Goal: Task Accomplishment & Management: Manage account settings

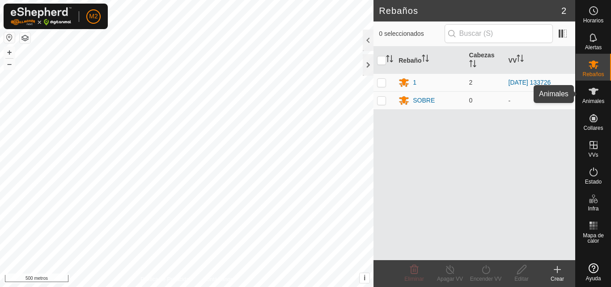
click at [590, 99] on font "Animales" at bounding box center [593, 101] width 22 height 6
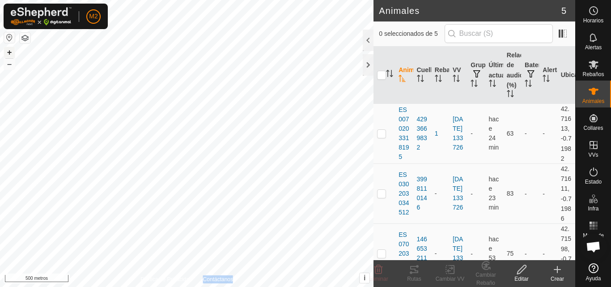
click at [6, 52] on button "+" at bounding box center [9, 52] width 11 height 11
click at [367, 43] on div at bounding box center [368, 40] width 11 height 21
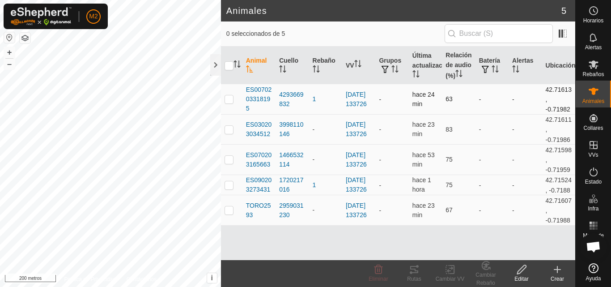
click at [228, 101] on p-checkbox at bounding box center [229, 98] width 9 height 7
checkbox input "true"
click at [228, 128] on p-checkbox at bounding box center [229, 129] width 9 height 7
checkbox input "true"
click at [229, 162] on p-checkbox at bounding box center [229, 159] width 9 height 7
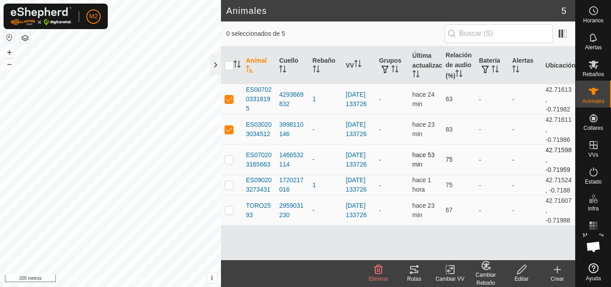
checkbox input "true"
click at [230, 188] on p-checkbox at bounding box center [229, 184] width 9 height 7
checkbox input "true"
click at [230, 213] on p-checkbox at bounding box center [229, 209] width 9 height 7
checkbox input "true"
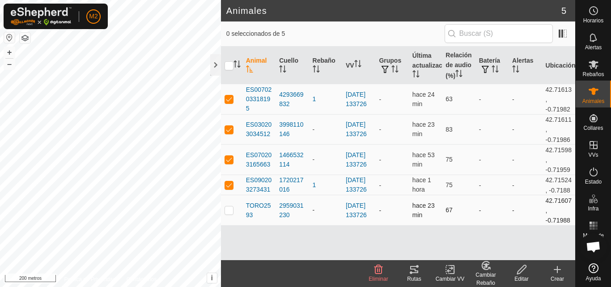
checkbox input "true"
click at [393, 68] on icon "Activar para ordenar" at bounding box center [393, 68] width 1 height 7
click at [385, 69] on span "button" at bounding box center [385, 69] width 7 height 7
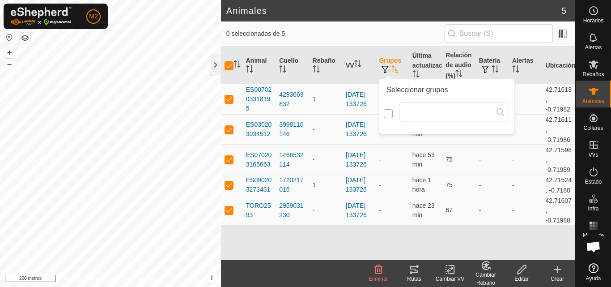
click at [390, 113] on input "checkbox" at bounding box center [388, 113] width 9 height 9
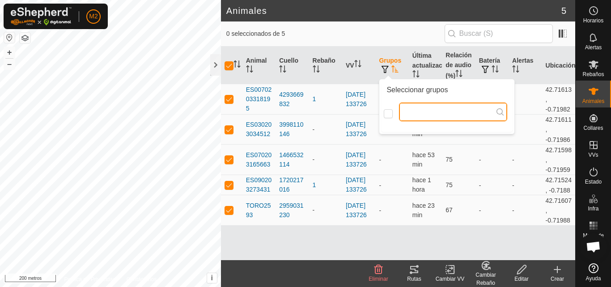
click at [414, 116] on input "text" at bounding box center [453, 111] width 108 height 19
type input "1"
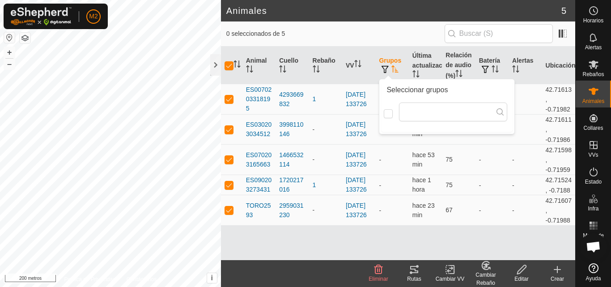
click at [386, 26] on div "0 seleccionados de 5" at bounding box center [398, 33] width 344 height 19
click at [494, 271] on div "Cambiar Rebaño" at bounding box center [486, 279] width 36 height 16
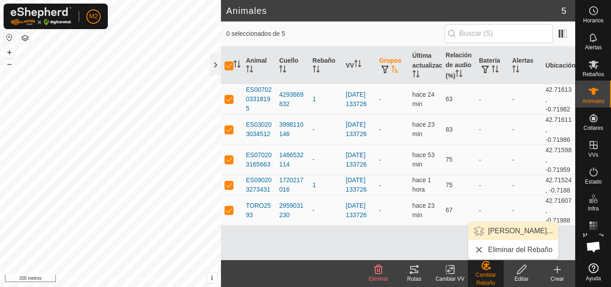
click at [510, 232] on link "[PERSON_NAME]..." at bounding box center [513, 231] width 90 height 18
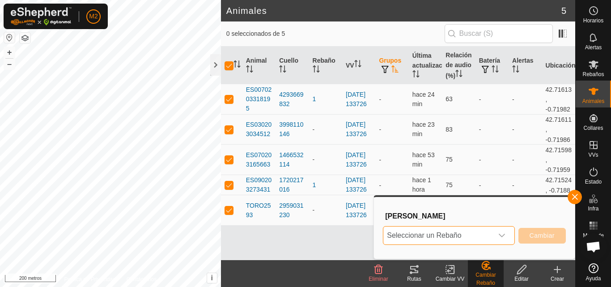
click at [469, 231] on span "Seleccionar un Rebaño" at bounding box center [437, 235] width 109 height 18
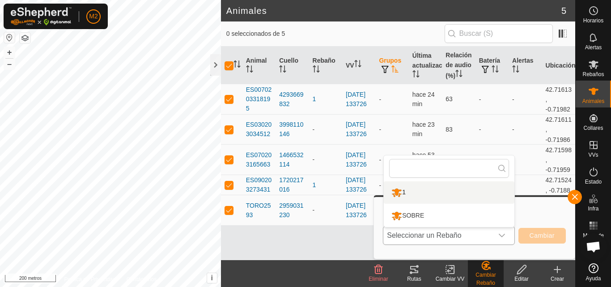
click at [401, 196] on li "1" at bounding box center [449, 192] width 131 height 22
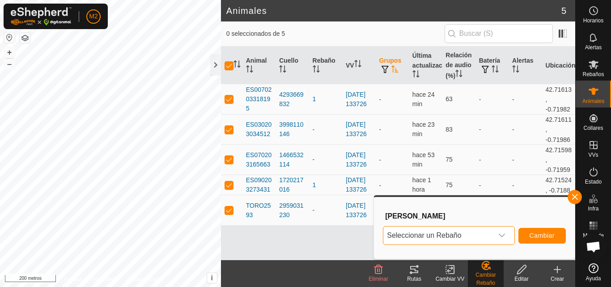
click at [524, 269] on icon at bounding box center [521, 269] width 9 height 9
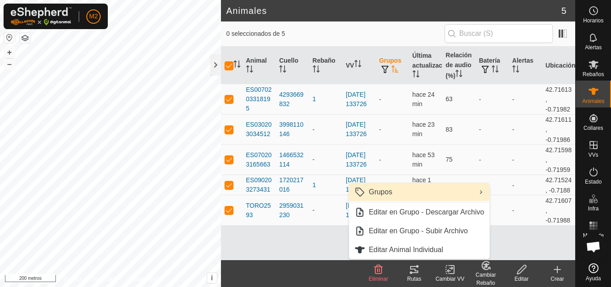
click at [442, 190] on link "Grupos" at bounding box center [419, 192] width 140 height 18
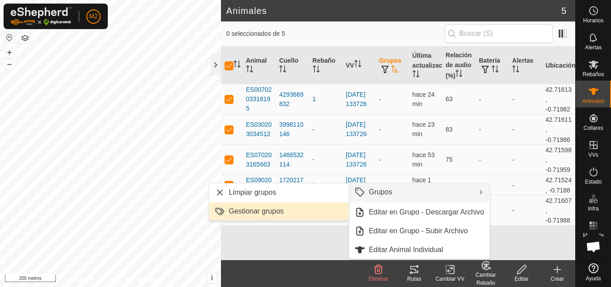
click at [252, 206] on link "Gestionar grupos" at bounding box center [279, 211] width 140 height 18
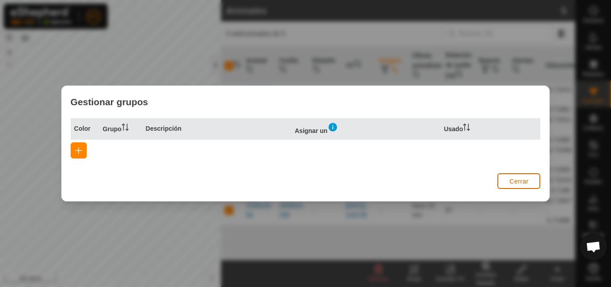
click at [532, 182] on button "Cerrar" at bounding box center [518, 181] width 43 height 16
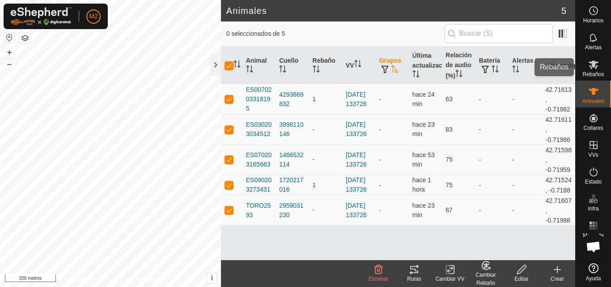
click at [604, 70] on div "Rebaños" at bounding box center [593, 67] width 35 height 27
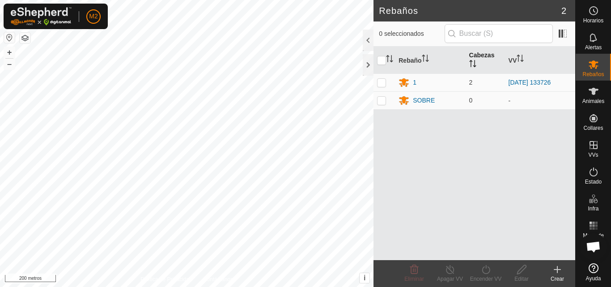
click at [469, 64] on icon "Activar para ordenar" at bounding box center [472, 63] width 7 height 7
click at [471, 102] on font "2" at bounding box center [471, 100] width 4 height 7
click at [381, 61] on input "checkbox" at bounding box center [381, 60] width 9 height 9
checkbox input "true"
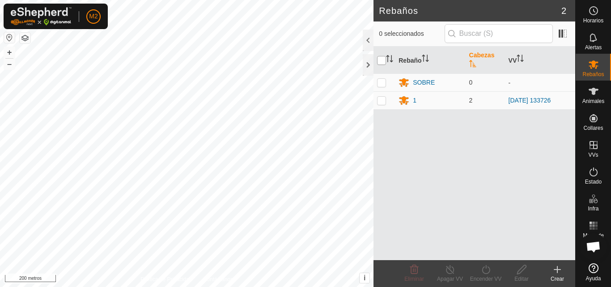
checkbox input "true"
click at [384, 84] on p-checkbox at bounding box center [381, 82] width 9 height 7
checkbox input "false"
click at [518, 55] on icon "Activar para ordenar" at bounding box center [520, 58] width 7 height 7
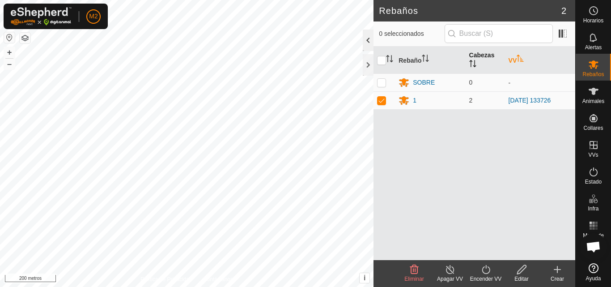
click at [368, 34] on div at bounding box center [368, 40] width 11 height 21
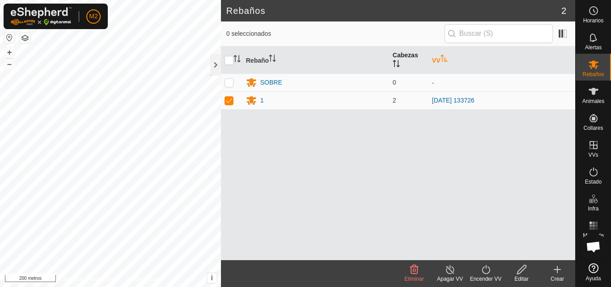
click at [525, 272] on icon at bounding box center [521, 269] width 11 height 11
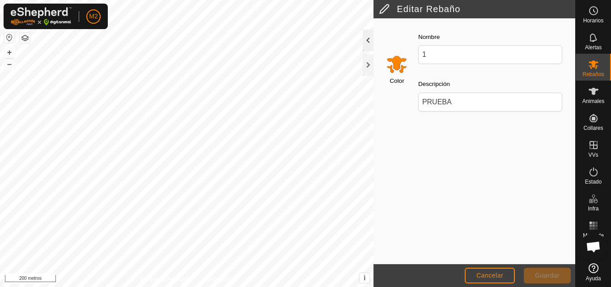
click at [365, 45] on div at bounding box center [368, 40] width 11 height 21
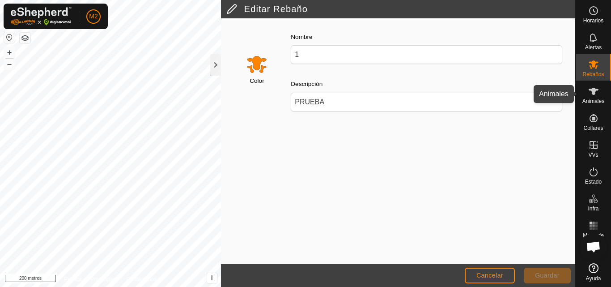
click at [585, 94] on div "Animales" at bounding box center [593, 94] width 35 height 27
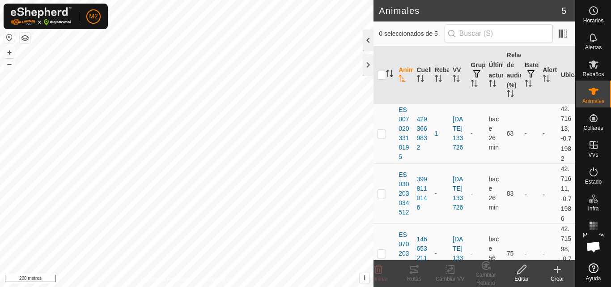
click at [369, 47] on div at bounding box center [368, 40] width 11 height 21
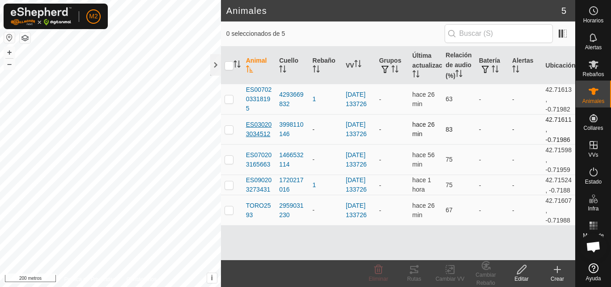
click at [257, 132] on font "ES030203034512" at bounding box center [259, 129] width 26 height 17
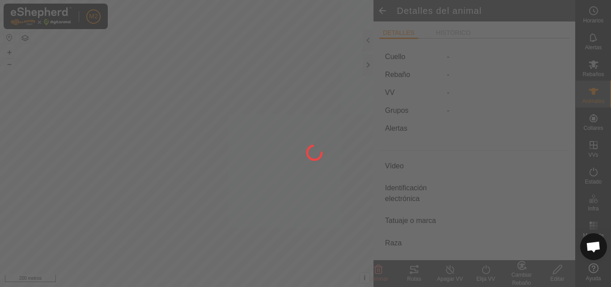
type input "ES030203034512"
type input "000030203034512"
type input "U"
type input "CM"
type input "-"
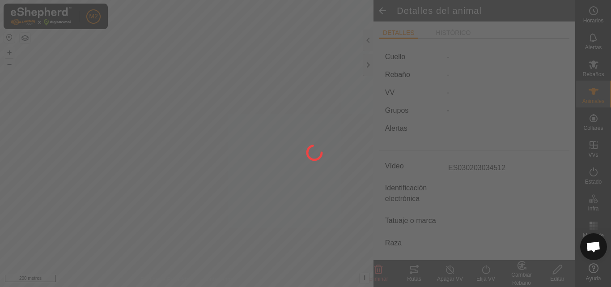
type input "0 kg"
type input "-"
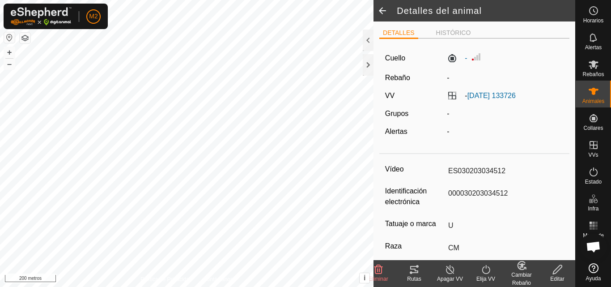
click at [399, 79] on font "Rebaño" at bounding box center [397, 78] width 25 height 8
click at [368, 39] on div at bounding box center [368, 40] width 11 height 21
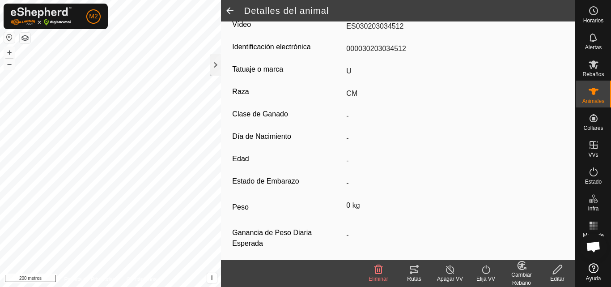
scroll to position [150, 0]
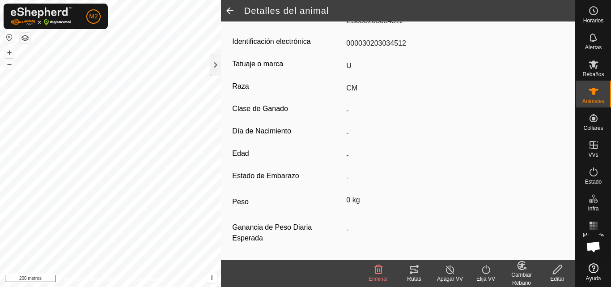
click at [554, 269] on icon at bounding box center [557, 269] width 11 height 11
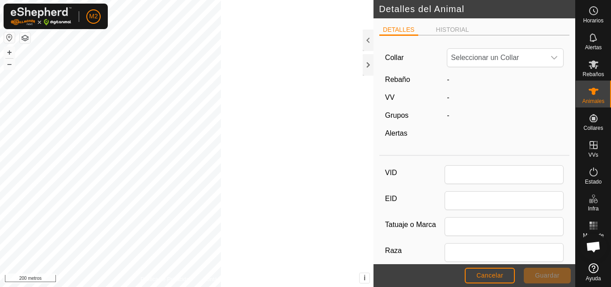
type input "ES030203034512"
type input "000030203034512"
type input "U"
type input "CM"
type input "0"
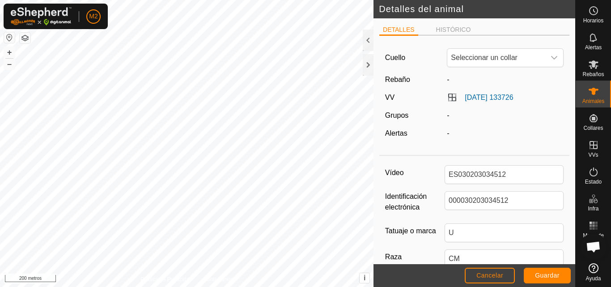
click at [454, 80] on div "-" at bounding box center [505, 79] width 124 height 11
click at [551, 61] on icon "disparador desplegable" at bounding box center [554, 57] width 7 height 7
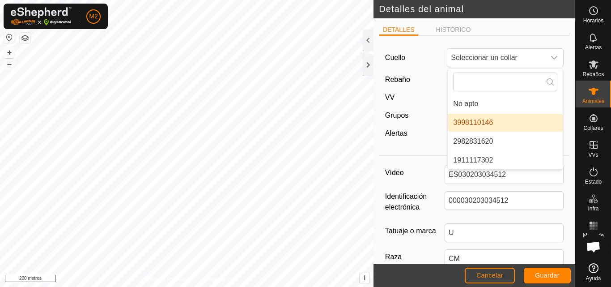
click at [436, 82] on div "Rebaño" at bounding box center [413, 79] width 62 height 11
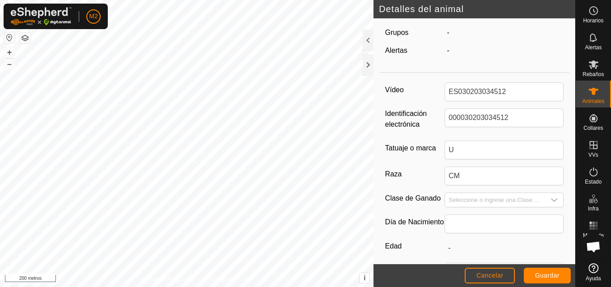
scroll to position [0, 0]
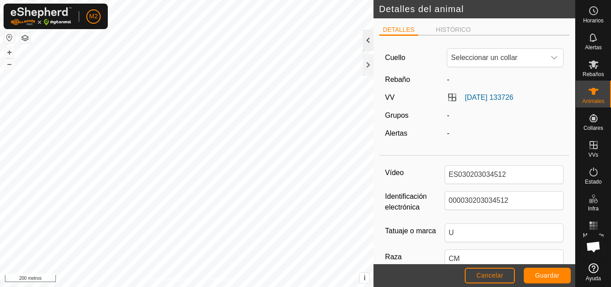
click at [369, 46] on div at bounding box center [368, 40] width 11 height 21
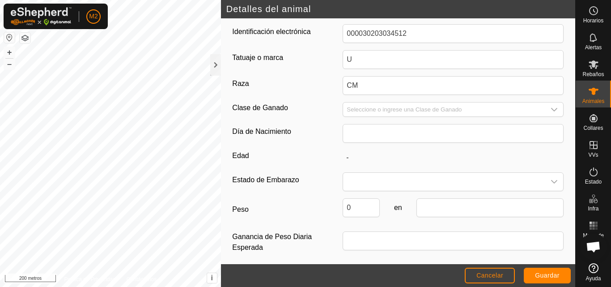
scroll to position [172, 0]
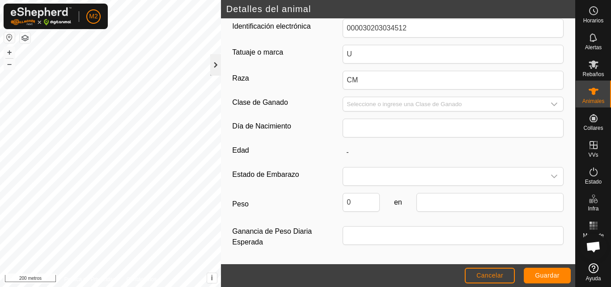
click at [216, 71] on div at bounding box center [215, 64] width 11 height 21
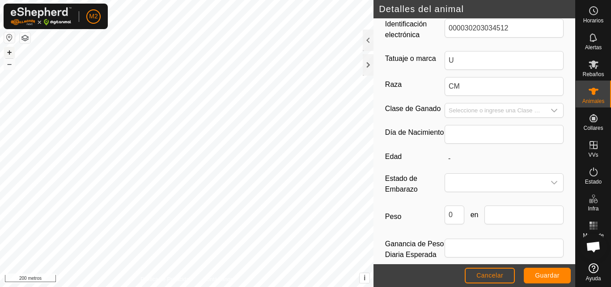
click at [9, 51] on font "+" at bounding box center [9, 51] width 5 height 9
click at [106, 0] on html "M2 Horarios Alertas Rebaños Animales Collares VVs Estado Infra Mapa de calor Ay…" at bounding box center [305, 143] width 611 height 287
click at [364, 62] on div at bounding box center [368, 64] width 11 height 21
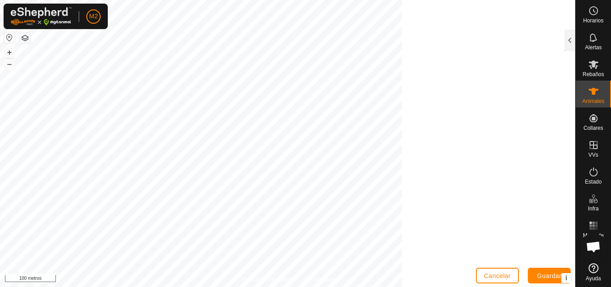
scroll to position [269, 0]
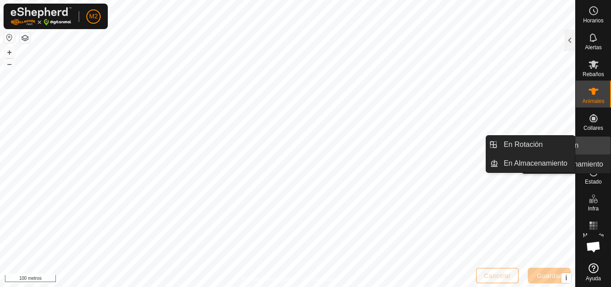
click at [595, 153] on font "VVs" at bounding box center [593, 155] width 10 height 6
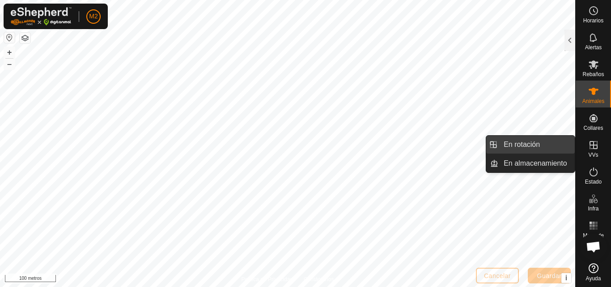
click at [543, 146] on link "En rotación" at bounding box center [536, 145] width 76 height 18
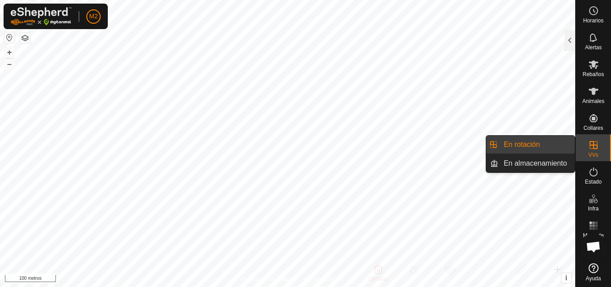
click at [543, 146] on link "En rotación" at bounding box center [536, 145] width 76 height 18
click at [525, 142] on link "En rotación" at bounding box center [536, 145] width 76 height 18
click at [544, 147] on link "En rotación" at bounding box center [536, 145] width 76 height 18
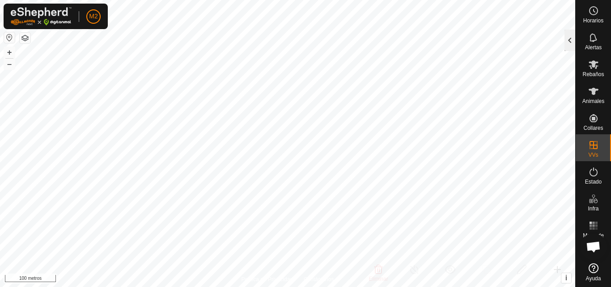
click at [570, 35] on div at bounding box center [570, 40] width 11 height 21
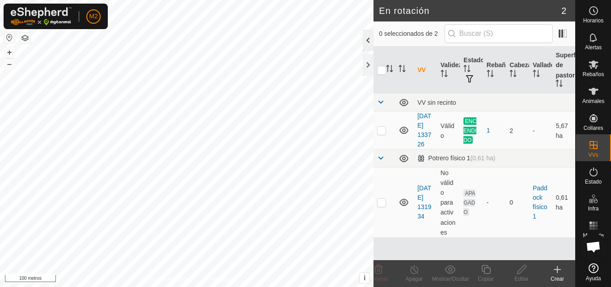
click at [365, 46] on div at bounding box center [368, 40] width 11 height 21
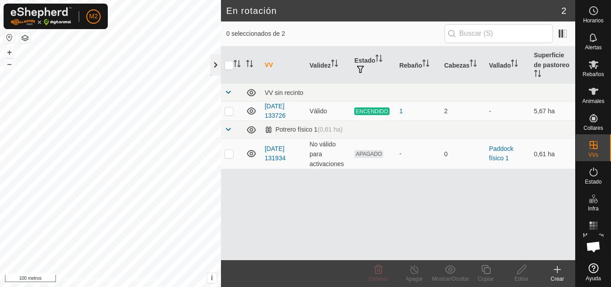
click at [216, 63] on div at bounding box center [215, 64] width 11 height 21
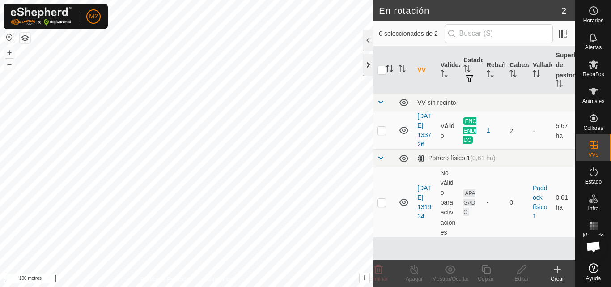
click at [363, 69] on div at bounding box center [368, 64] width 11 height 21
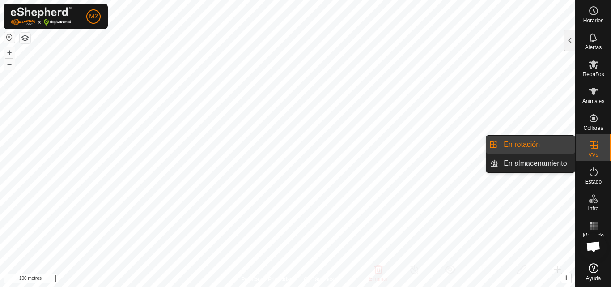
click at [593, 144] on icon at bounding box center [594, 145] width 8 height 8
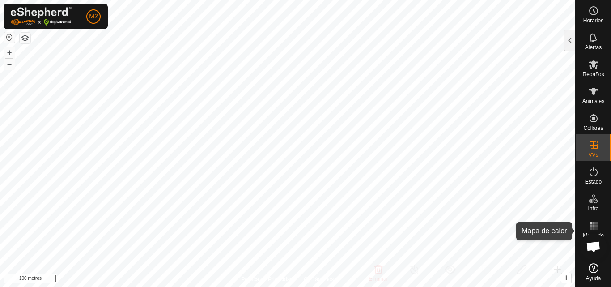
click at [594, 226] on rect at bounding box center [593, 225] width 2 height 2
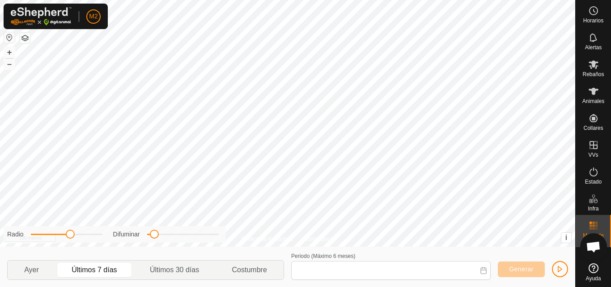
type input "[DATE] - [DATE]"
click at [110, 248] on div "[DATE] Últimos 7 días Últimos 30 días Costumbre Periodo (Máximo 6 meses) [DATE]…" at bounding box center [288, 266] width 568 height 40
click at [561, 270] on span "button" at bounding box center [560, 268] width 7 height 7
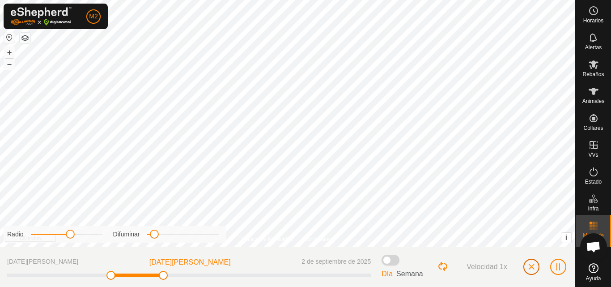
click at [534, 270] on button "button" at bounding box center [531, 267] width 16 height 16
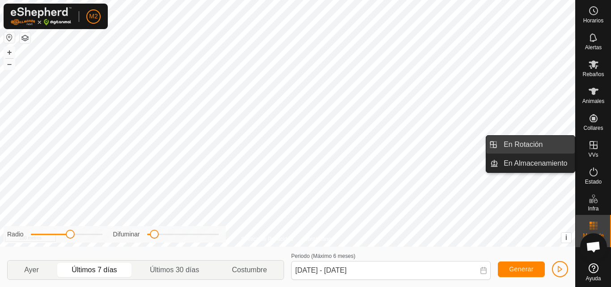
click at [548, 145] on link "En Rotación" at bounding box center [536, 145] width 76 height 18
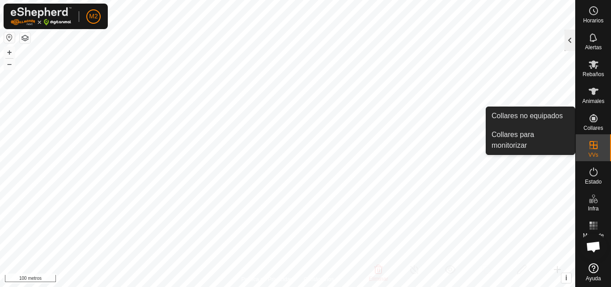
click at [568, 39] on div at bounding box center [570, 40] width 11 height 21
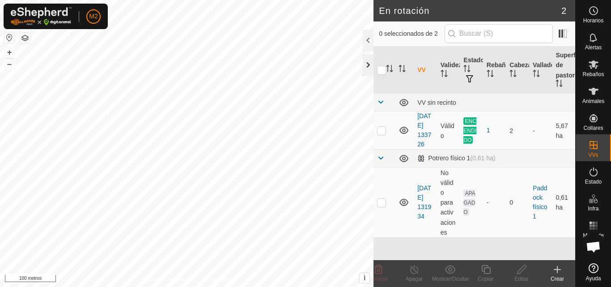
click at [365, 60] on div at bounding box center [368, 64] width 11 height 21
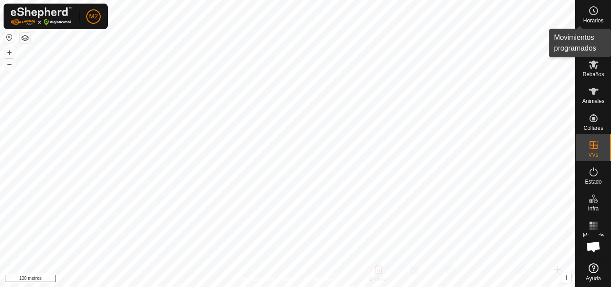
click at [595, 13] on icon at bounding box center [593, 10] width 11 height 11
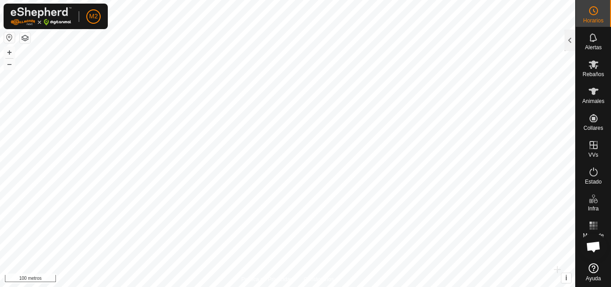
click at [21, 40] on button "button" at bounding box center [25, 38] width 11 height 11
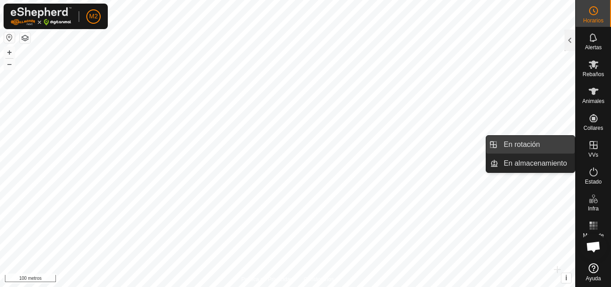
click at [545, 144] on link "En rotación" at bounding box center [536, 145] width 76 height 18
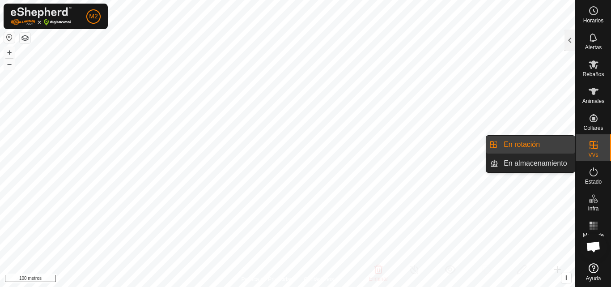
click at [534, 143] on link "En rotación" at bounding box center [536, 145] width 76 height 18
click at [529, 141] on link "En rotación" at bounding box center [536, 145] width 76 height 18
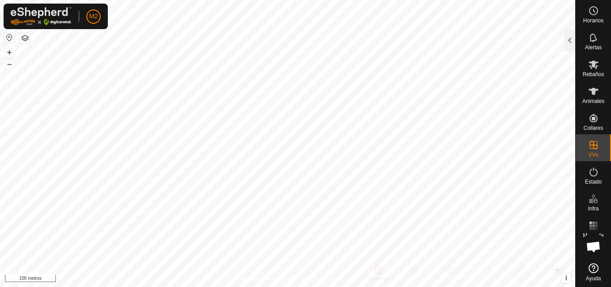
click at [406, 0] on html "M2 Horarios Alertas Rebaños Animales Collares VVs Estado Infra Mapa de calor Ay…" at bounding box center [305, 143] width 611 height 287
click at [483, 0] on html "M2 Horarios Alertas Rebaños Animales Collares VVs Estado Infra Mapa de calor Ay…" at bounding box center [305, 143] width 611 height 287
click at [474, 0] on html "M2 Horarios Alertas Rebaños Animales Collares VVs Estado Infra Mapa de calor Ay…" at bounding box center [305, 143] width 611 height 287
click at [468, 0] on html "M2 Horarios Alertas Rebaños Animales Collares VVs Estado Infra Mapa de calor Ay…" at bounding box center [305, 143] width 611 height 287
click at [479, 0] on html "M2 Horarios Alertas Rebaños Animales Collares VVs Estado Infra Mapa de calor Ay…" at bounding box center [305, 143] width 611 height 287
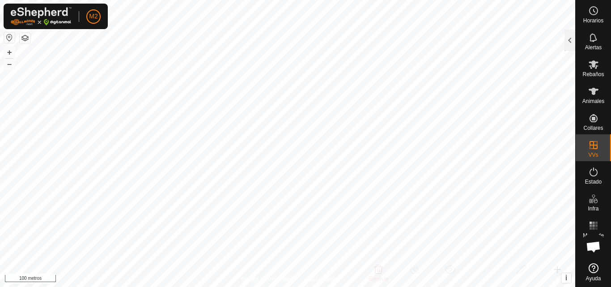
click at [467, 0] on html "M2 Horarios Alertas Rebaños Animales Collares VVs Estado Infra Mapa de calor Ay…" at bounding box center [305, 143] width 611 height 287
click at [469, 0] on html "M2 Horarios Alertas Rebaños Animales Collares VVs Estado Infra Mapa de calor Ay…" at bounding box center [305, 143] width 611 height 287
click at [467, 0] on html "M2 Horarios Alertas Rebaños Animales Collares VVs Estado Infra Mapa de calor Ay…" at bounding box center [305, 143] width 611 height 287
click at [171, 286] on html "M2 Horarios Alertas Rebaños Animales Collares VVs Estado Infra Mapa de calor Ay…" at bounding box center [305, 143] width 611 height 287
click at [105, 286] on html "M2 Horarios Alertas Rebaños Animales Collares VVs Estado Infra Mapa de calor Ay…" at bounding box center [305, 143] width 611 height 287
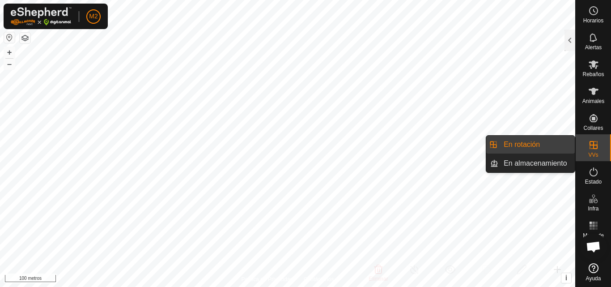
click at [598, 140] on icon at bounding box center [593, 145] width 11 height 11
click at [546, 142] on link "En rotación" at bounding box center [536, 145] width 76 height 18
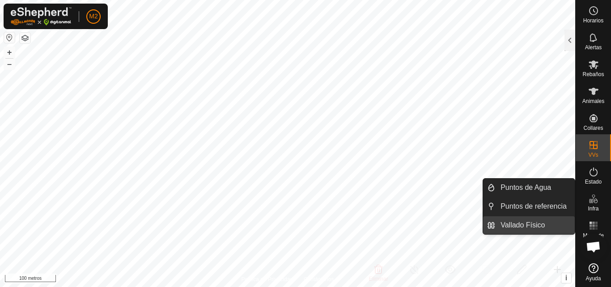
click at [531, 225] on link "Vallado Físico" at bounding box center [535, 225] width 80 height 18
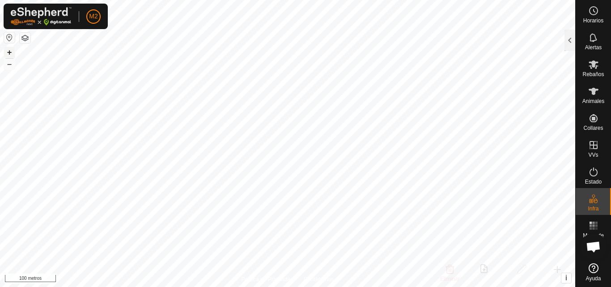
click at [13, 53] on button "+" at bounding box center [9, 52] width 11 height 11
click at [454, 0] on html "M2 Horarios Alertas Rebaños Animales Collares VVs Estado Infra Mapa de calor Ay…" at bounding box center [305, 143] width 611 height 287
click at [348, 0] on html "M2 Horarios Alertas Rebaños Animales Collares VVs Estado Infra Mapa de calor Ay…" at bounding box center [305, 143] width 611 height 287
click at [332, 0] on html "M2 Horarios Alertas Rebaños Animales Collares VVs Estado Infra Mapa de calor Ay…" at bounding box center [305, 143] width 611 height 287
click at [7, 64] on font "–" at bounding box center [9, 63] width 4 height 9
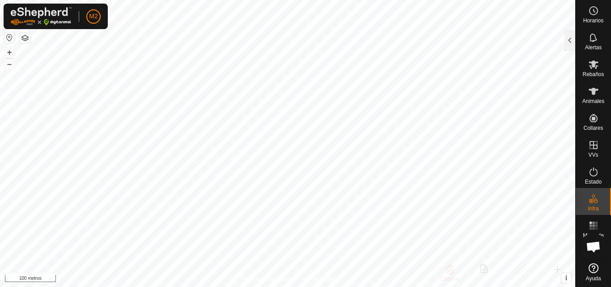
click at [190, 286] on html "M2 Horarios Alertas Rebaños Animales Collares VVs Estado Infra Mapa de calor Ay…" at bounding box center [305, 143] width 611 height 287
click at [148, 286] on html "M2 Horarios Alertas Rebaños Animales Collares VVs Estado Infra Mapa de calor Ay…" at bounding box center [305, 143] width 611 height 287
click at [145, 286] on html "M2 Horarios Alertas Rebaños Animales Collares VVs Estado Infra Mapa de calor Ay…" at bounding box center [305, 143] width 611 height 287
click at [81, 286] on html "M2 Horarios Alertas Rebaños Animales Collares VVs Estado Infra Mapa de calor Ay…" at bounding box center [305, 143] width 611 height 287
click at [119, 286] on html "M2 Horarios Alertas Rebaños Animales Collares VVs Estado Infra Mapa de calor Ay…" at bounding box center [305, 143] width 611 height 287
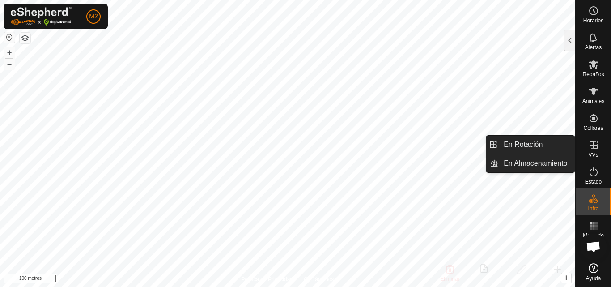
click at [596, 151] on es-virtualpaddocks-svg-icon at bounding box center [594, 145] width 16 height 14
click at [529, 148] on link "En rotación" at bounding box center [536, 145] width 76 height 18
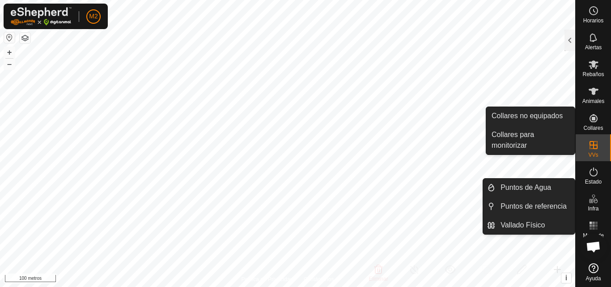
click at [597, 120] on icon at bounding box center [594, 118] width 8 height 8
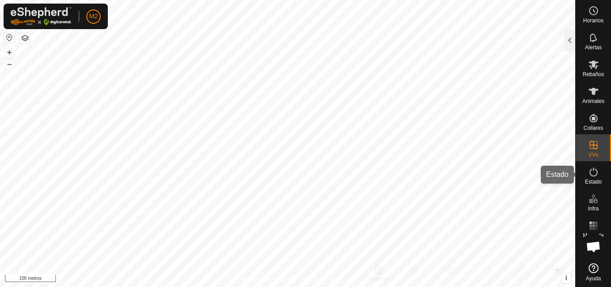
click at [596, 174] on icon at bounding box center [593, 171] width 11 height 11
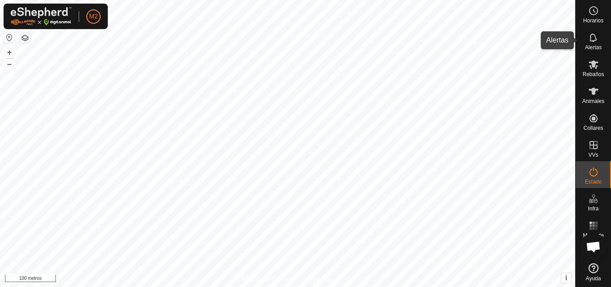
click at [595, 51] on div "Alertas" at bounding box center [593, 40] width 35 height 27
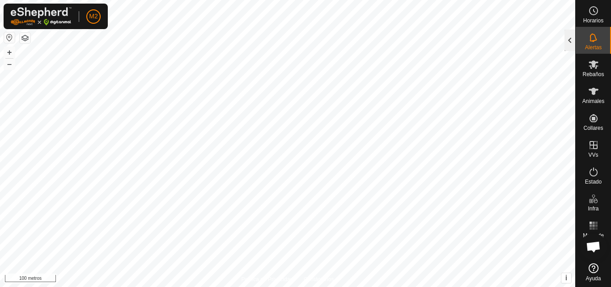
click at [573, 36] on div at bounding box center [570, 40] width 11 height 21
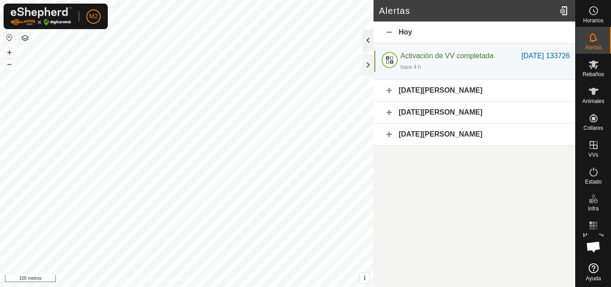
click at [363, 45] on div at bounding box center [368, 40] width 11 height 21
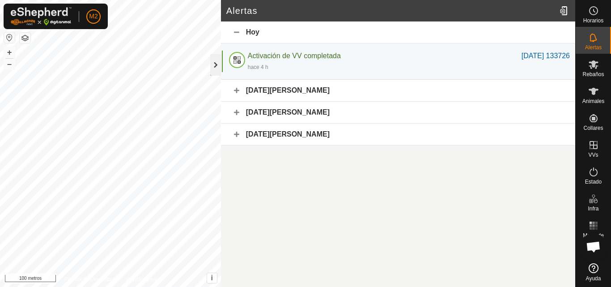
click at [213, 62] on div at bounding box center [215, 64] width 11 height 21
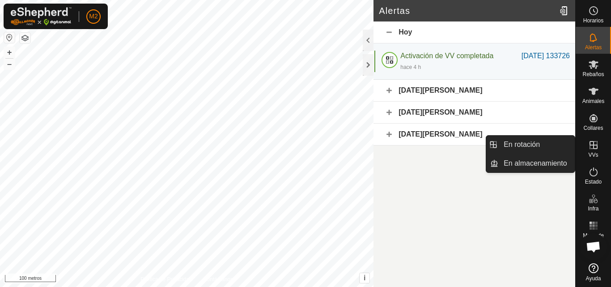
click at [598, 143] on icon at bounding box center [593, 145] width 11 height 11
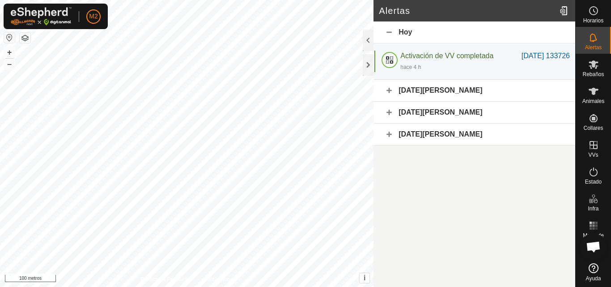
click at [426, 275] on div "Alertas [DATE] Activación de VV completada [DATE] 133726 hace 4 h [DATE] 133726…" at bounding box center [287, 143] width 575 height 287
click at [370, 207] on div "Alertas [DATE] Activación de VV completada [DATE] 133726 hace 4 h [DATE] 133726…" at bounding box center [287, 143] width 575 height 287
